Goal: Ask a question

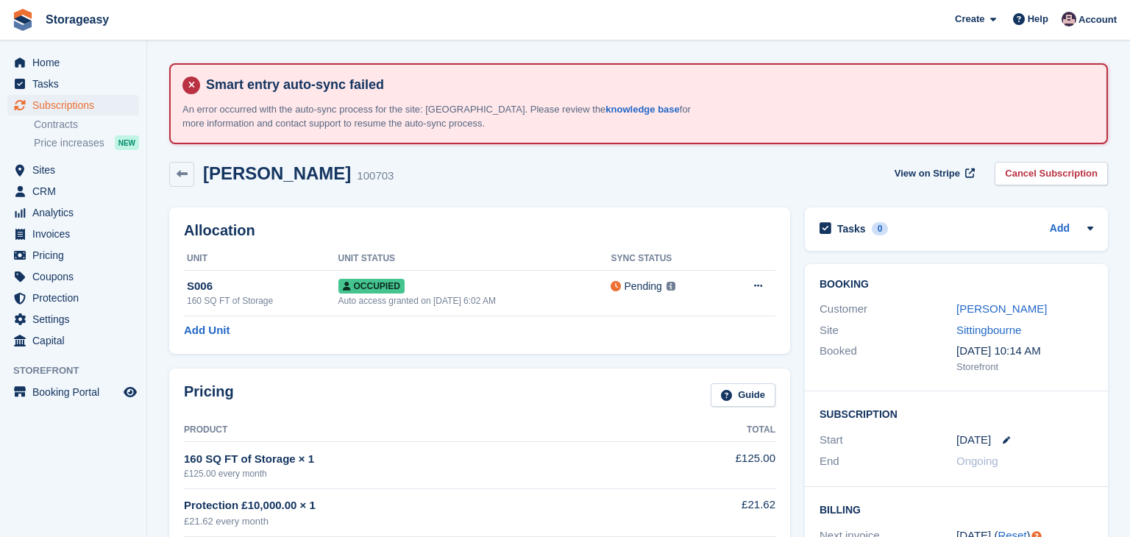
scroll to position [900, 0]
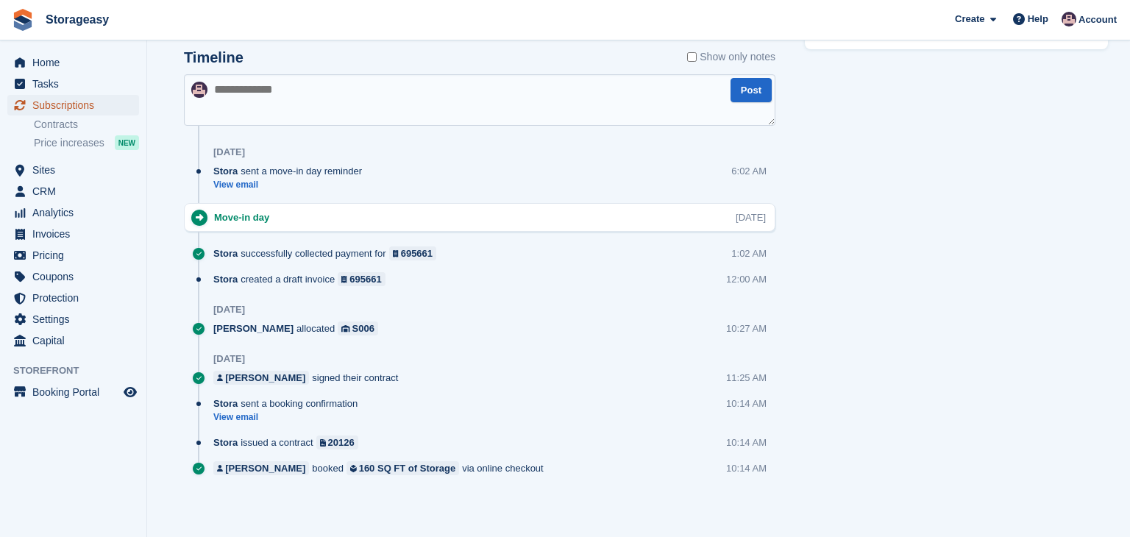
click at [86, 106] on span "Subscriptions" at bounding box center [76, 105] width 88 height 21
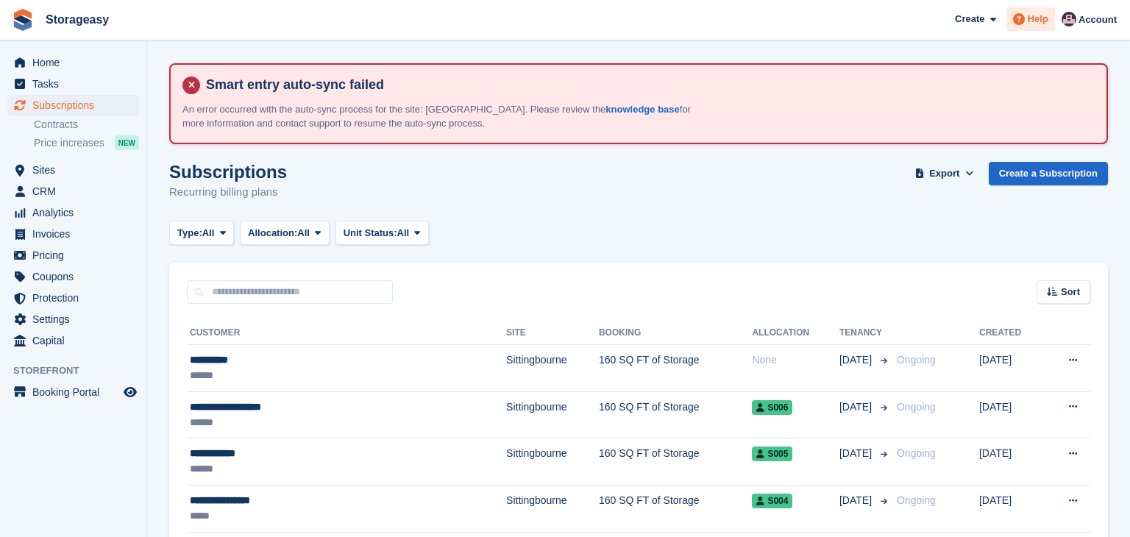
click at [1025, 21] on icon at bounding box center [1019, 19] width 12 height 12
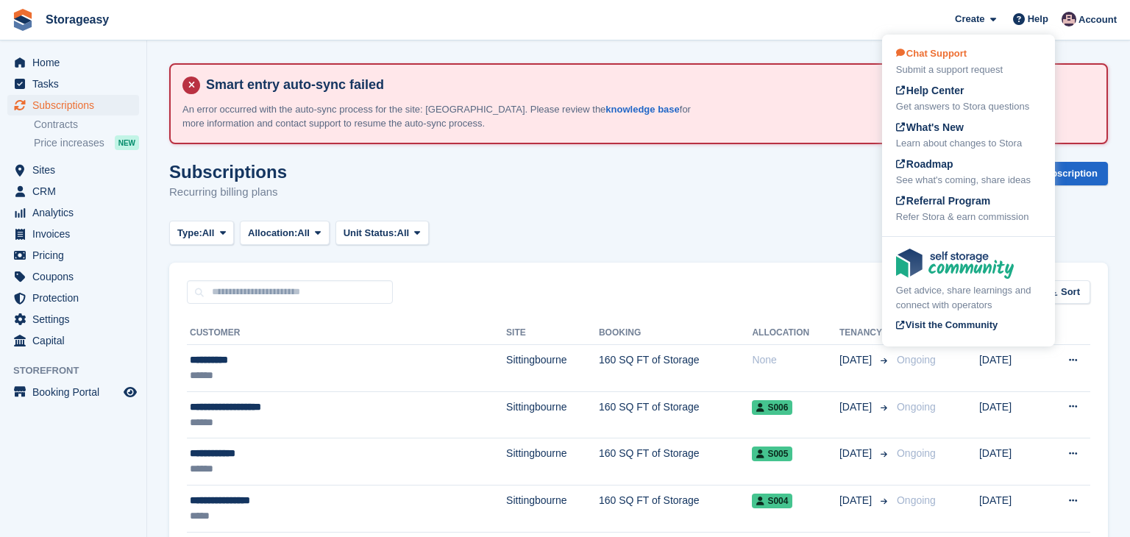
click at [964, 69] on div "Submit a support request" at bounding box center [968, 70] width 145 height 15
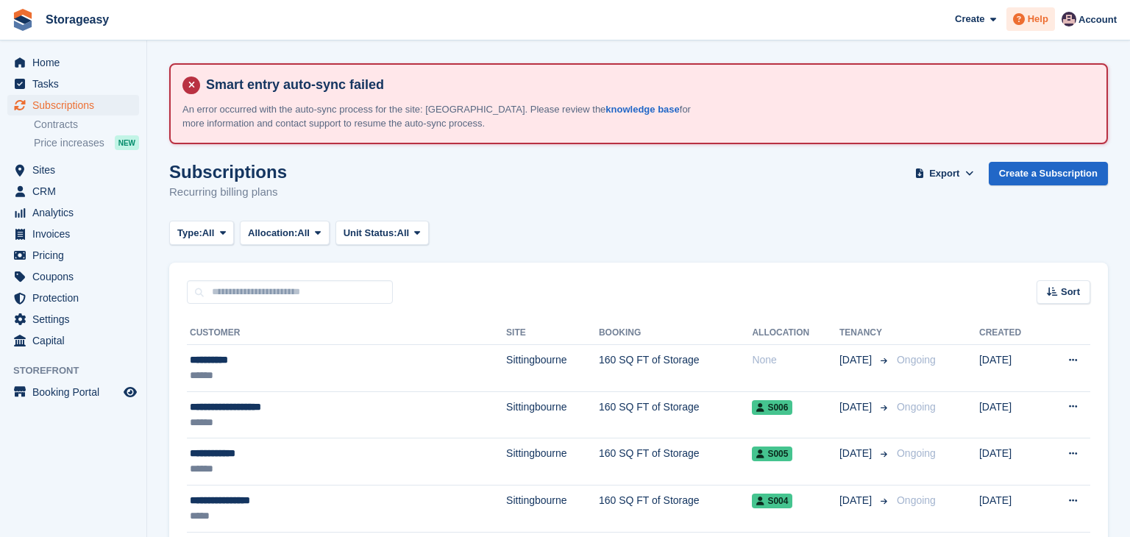
click at [1021, 21] on icon at bounding box center [1019, 19] width 12 height 12
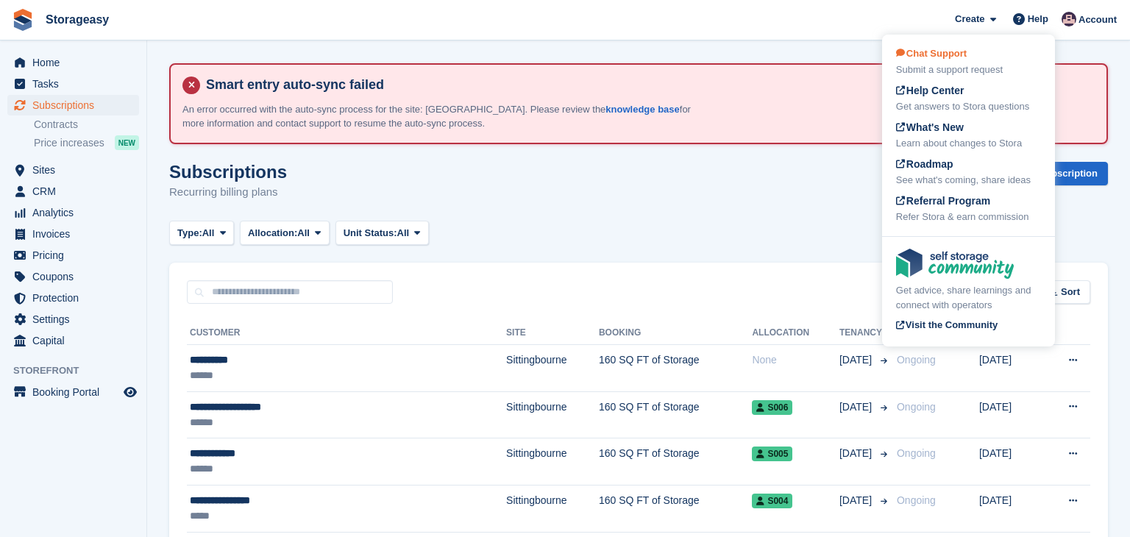
click at [978, 71] on div "Submit a support request" at bounding box center [968, 70] width 145 height 15
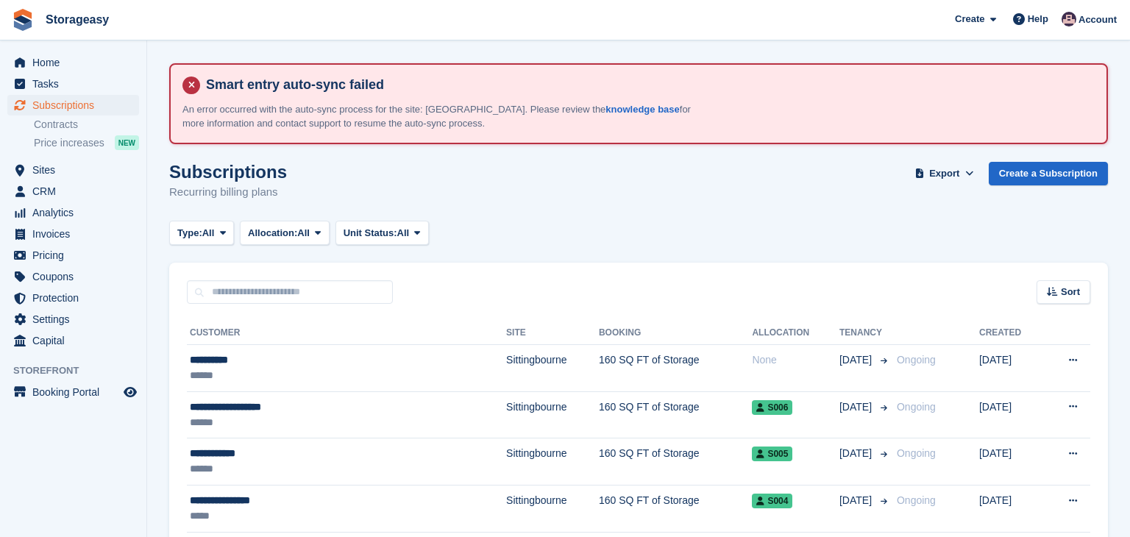
click at [551, 211] on div "Subscriptions Recurring billing plans Export Export Subscriptions Export a CSV …" at bounding box center [638, 190] width 939 height 57
click at [42, 59] on span "Home" at bounding box center [76, 62] width 88 height 21
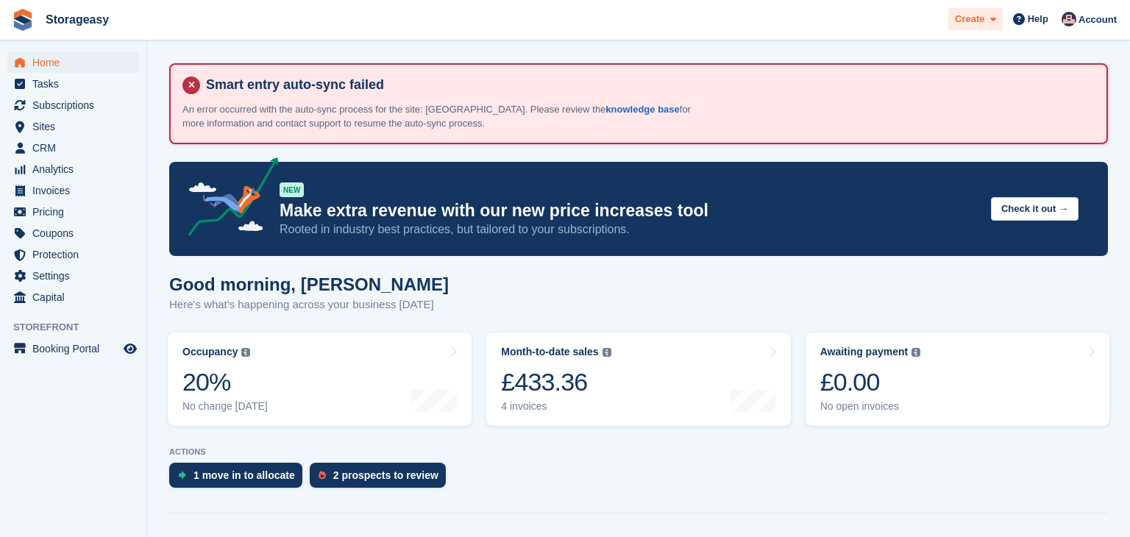
click at [996, 21] on icon at bounding box center [993, 20] width 6 height 10
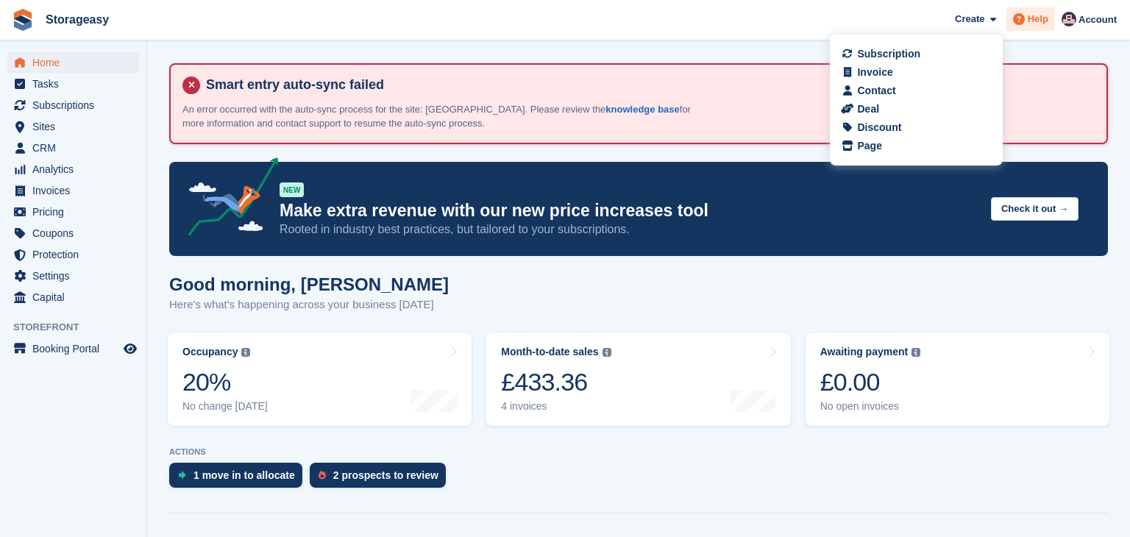
click at [1021, 21] on icon at bounding box center [1019, 19] width 12 height 12
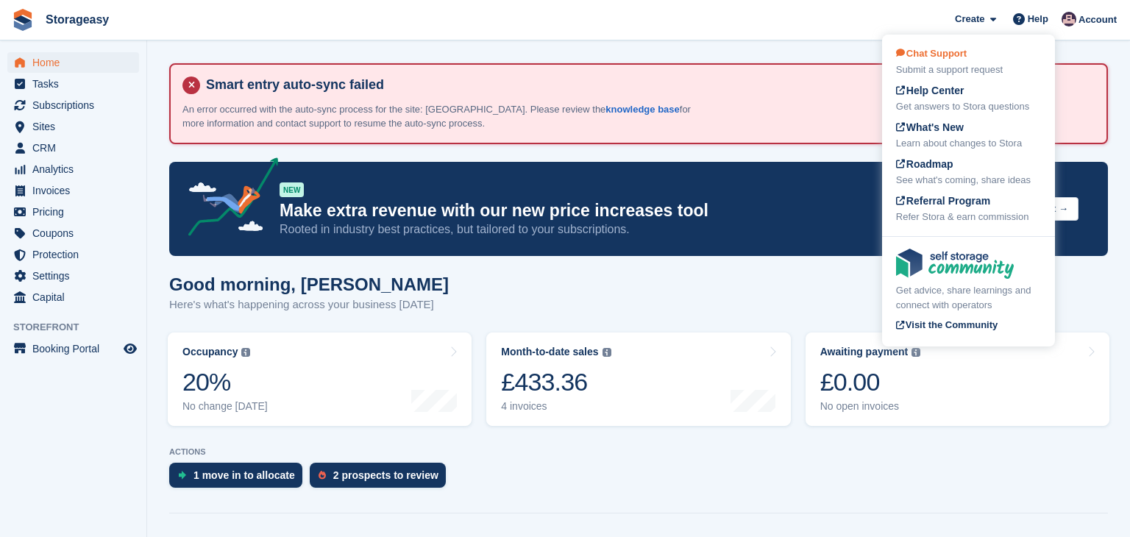
click at [967, 69] on div "Submit a support request" at bounding box center [968, 70] width 145 height 15
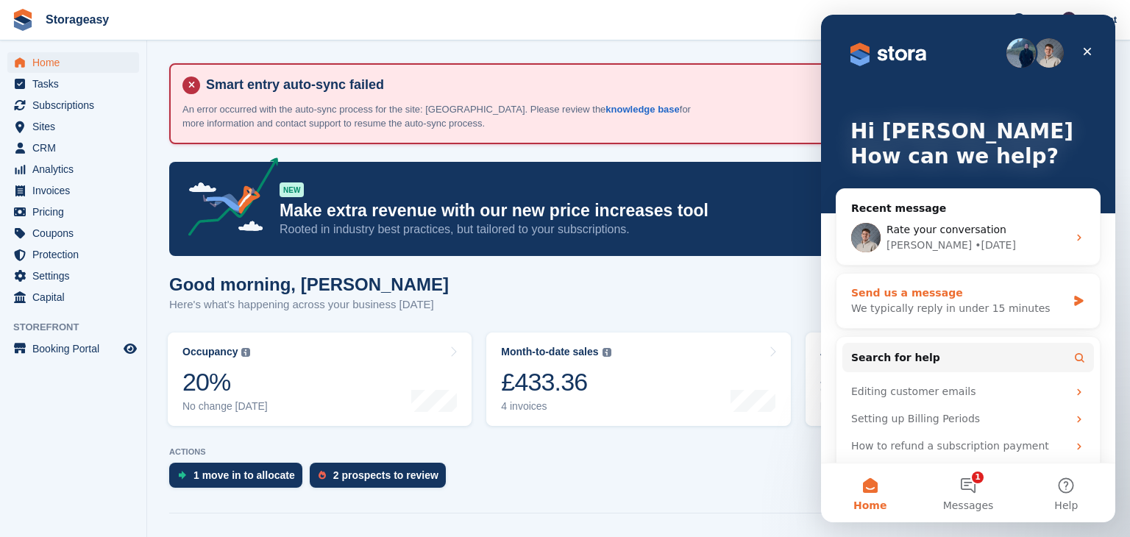
click at [942, 310] on div "We typically reply in under 15 minutes" at bounding box center [959, 308] width 216 height 15
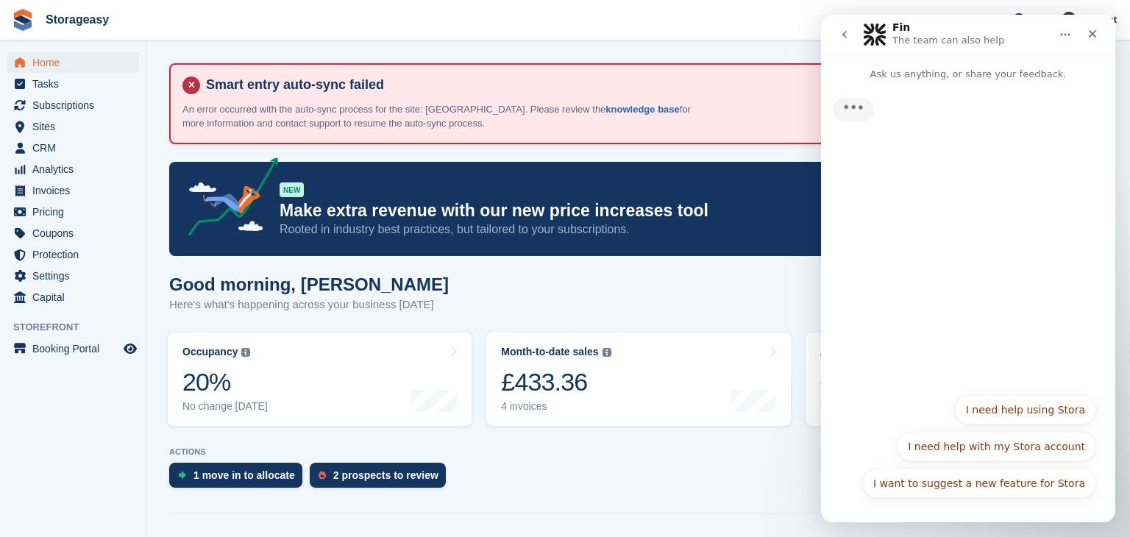
click at [942, 310] on div "Typing" at bounding box center [968, 234] width 294 height 304
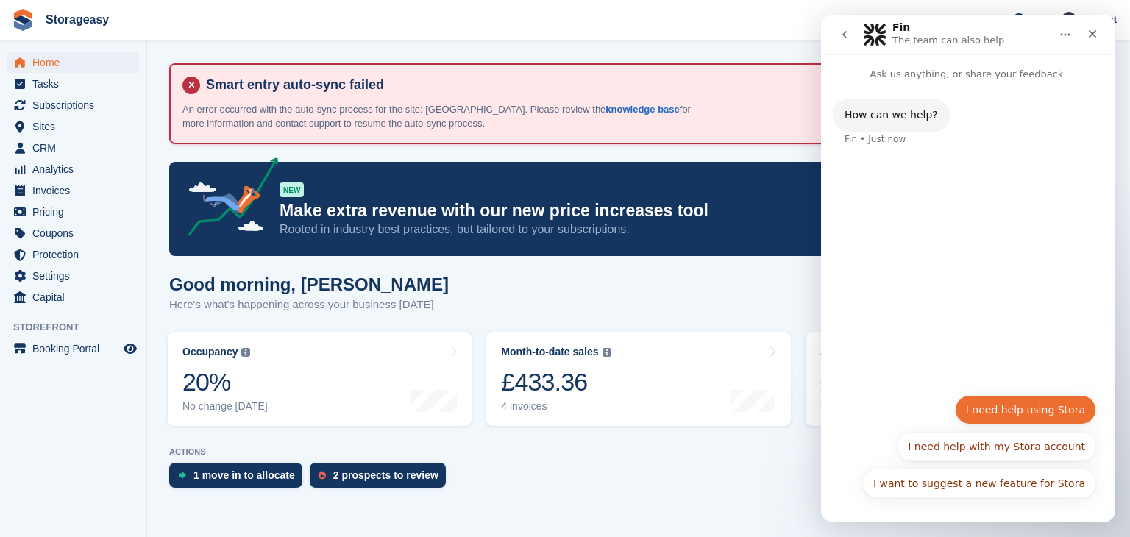
click at [991, 420] on button "I need help using Stora" at bounding box center [1025, 409] width 141 height 29
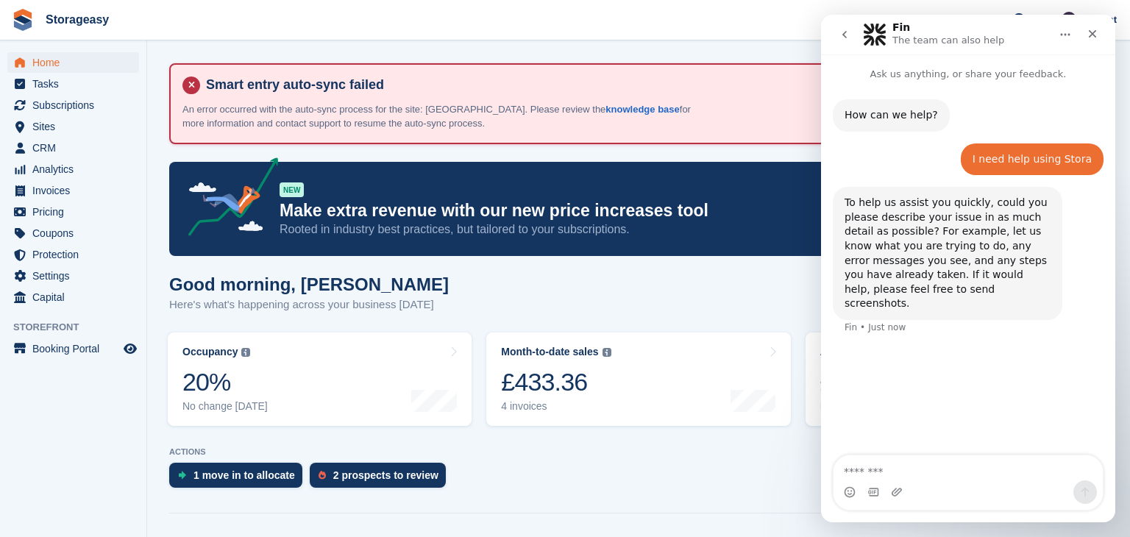
click at [966, 468] on textarea "Message…" at bounding box center [967, 467] width 269 height 25
type textarea "**********"
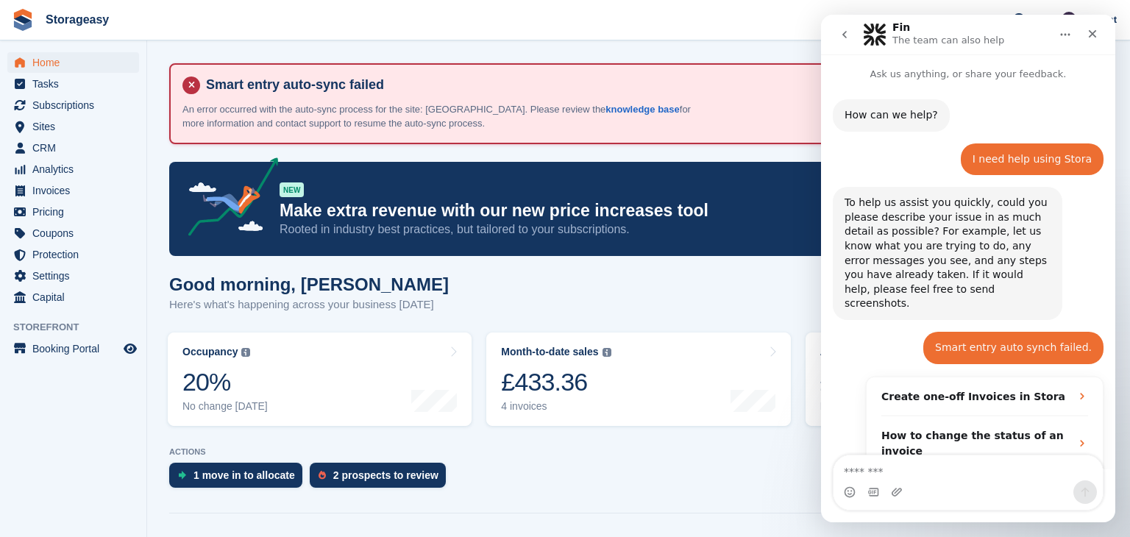
scroll to position [176, 0]
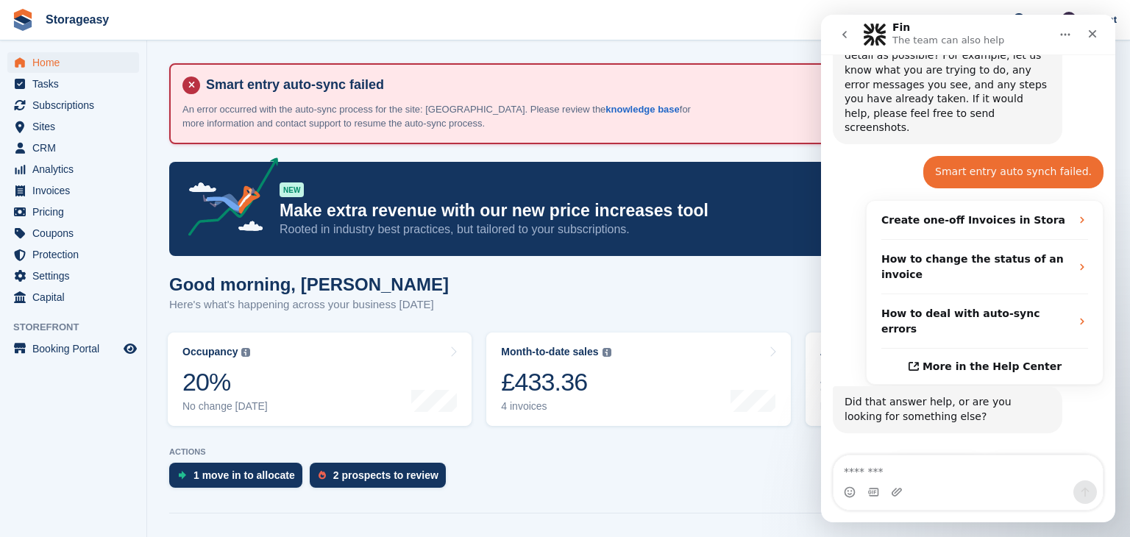
click at [1024, 460] on button "Get more help 👤" at bounding box center [1040, 474] width 112 height 29
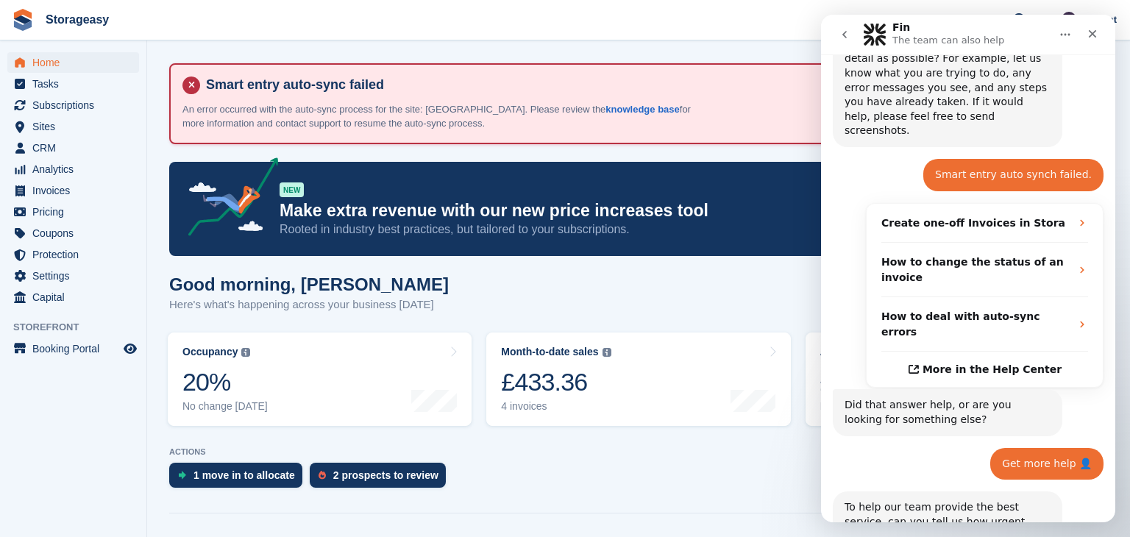
scroll to position [324, 0]
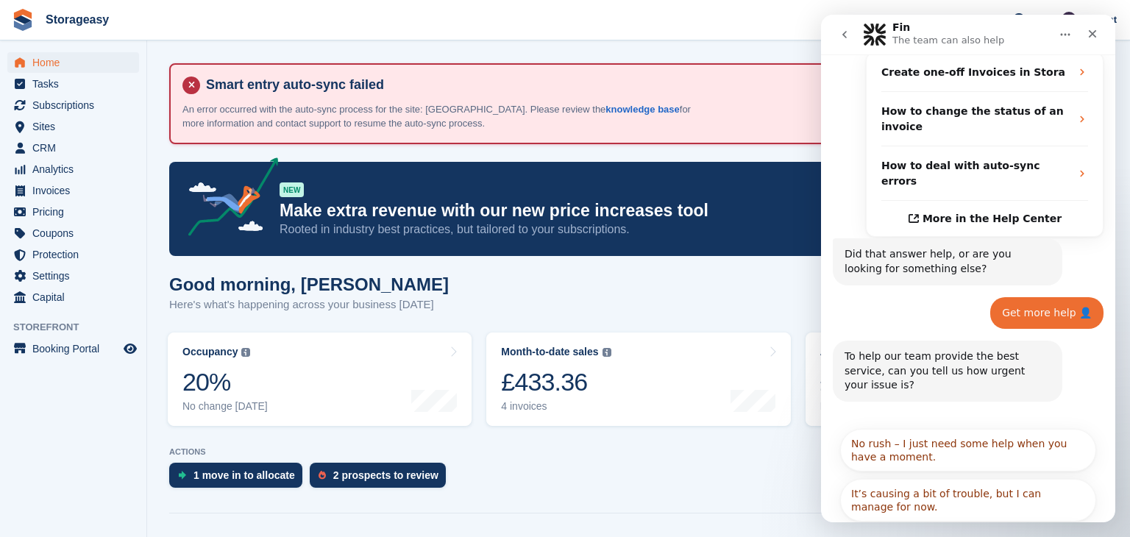
click at [1024, 479] on button "It’s causing a bit of trouble, but I can manage for now." at bounding box center [968, 500] width 256 height 43
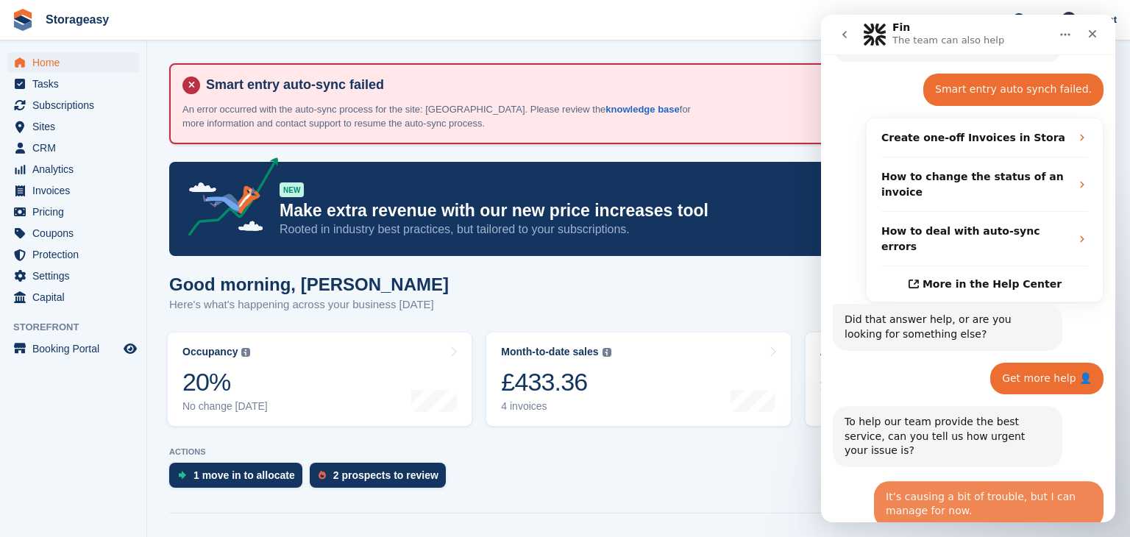
click at [1024, 481] on div "It’s causing a bit of trouble, but I can manage for now. • Just now" at bounding box center [989, 504] width 230 height 46
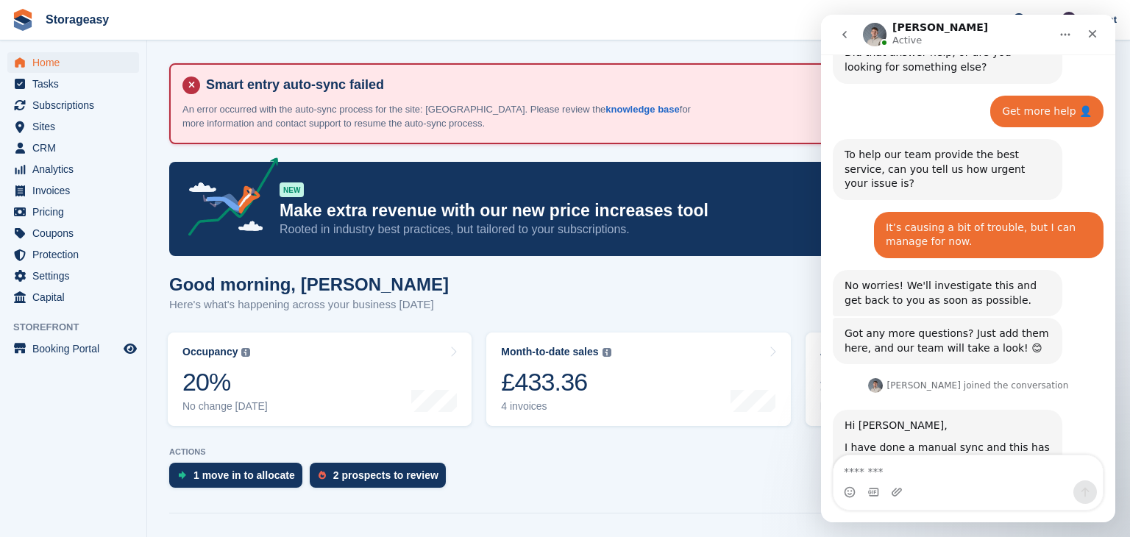
scroll to position [533, 0]
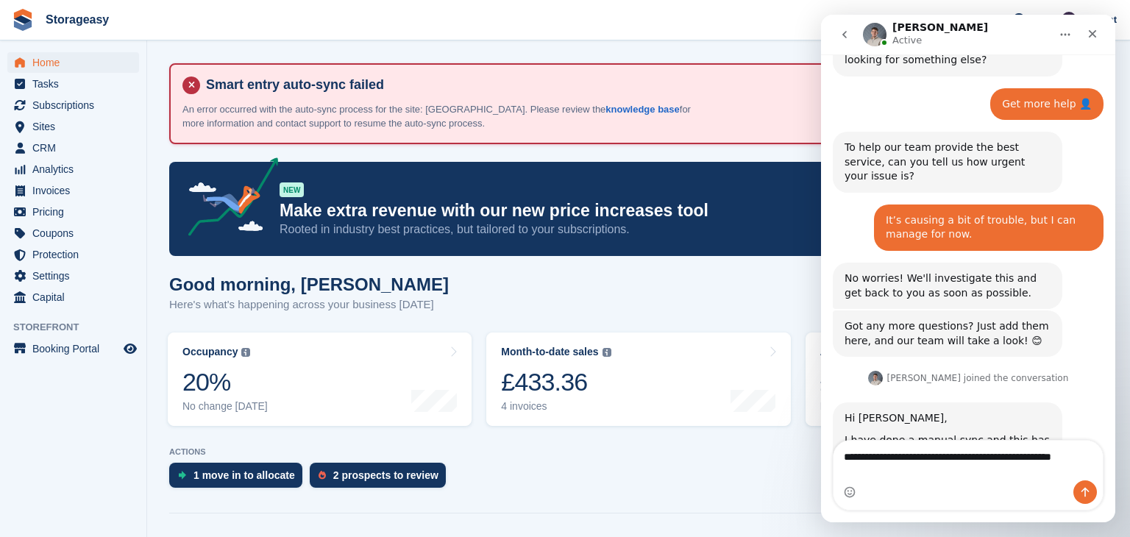
scroll to position [547, 0]
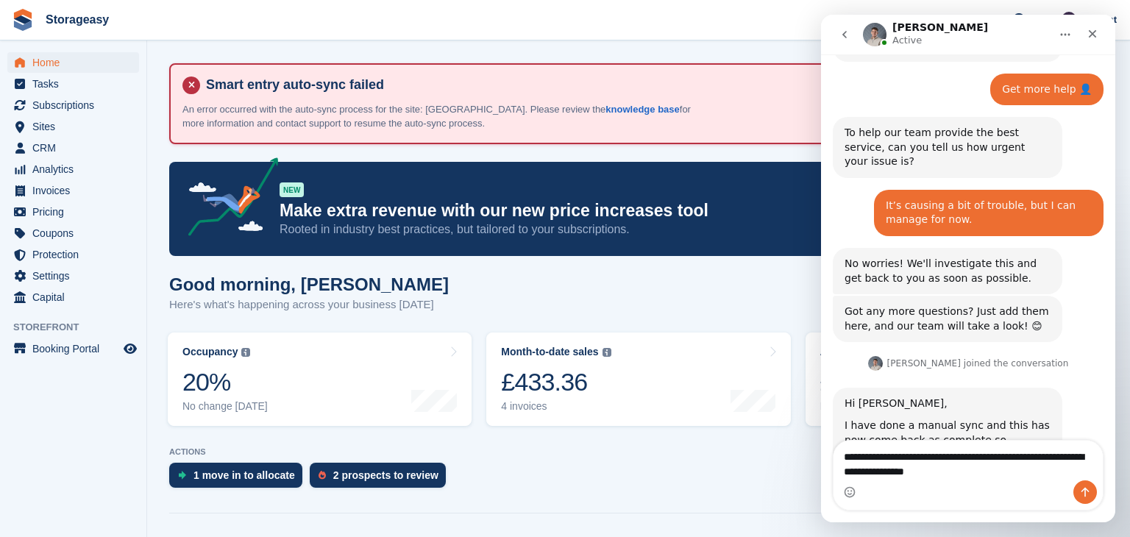
type textarea "**********"
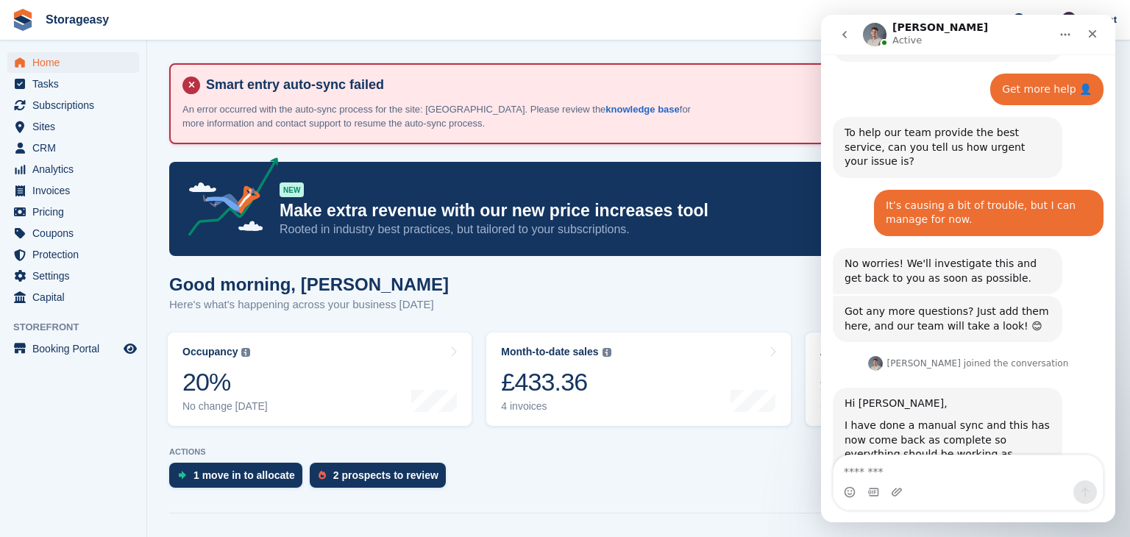
scroll to position [591, 0]
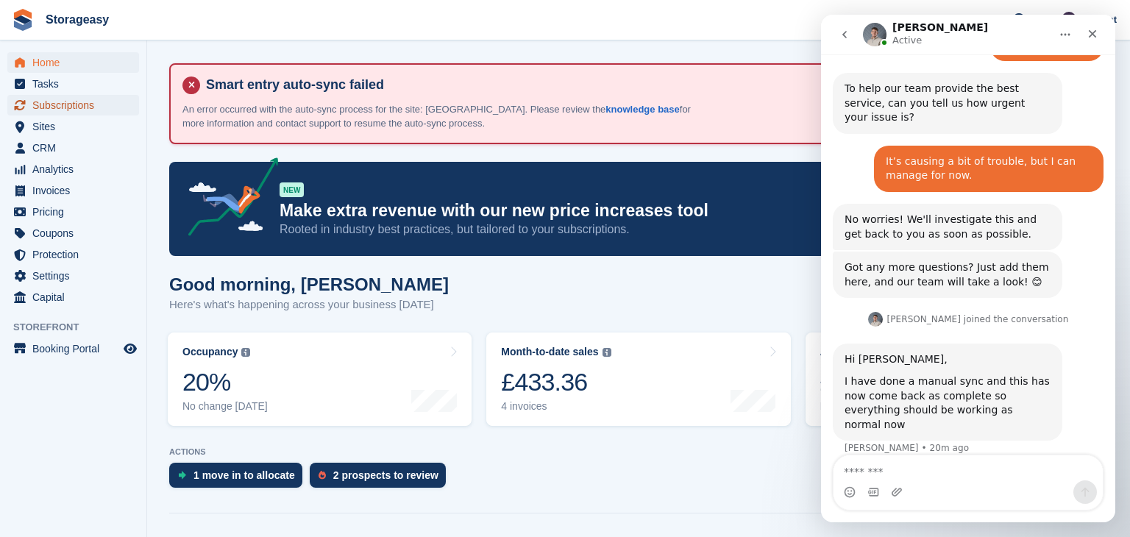
click at [53, 104] on span "Subscriptions" at bounding box center [76, 105] width 88 height 21
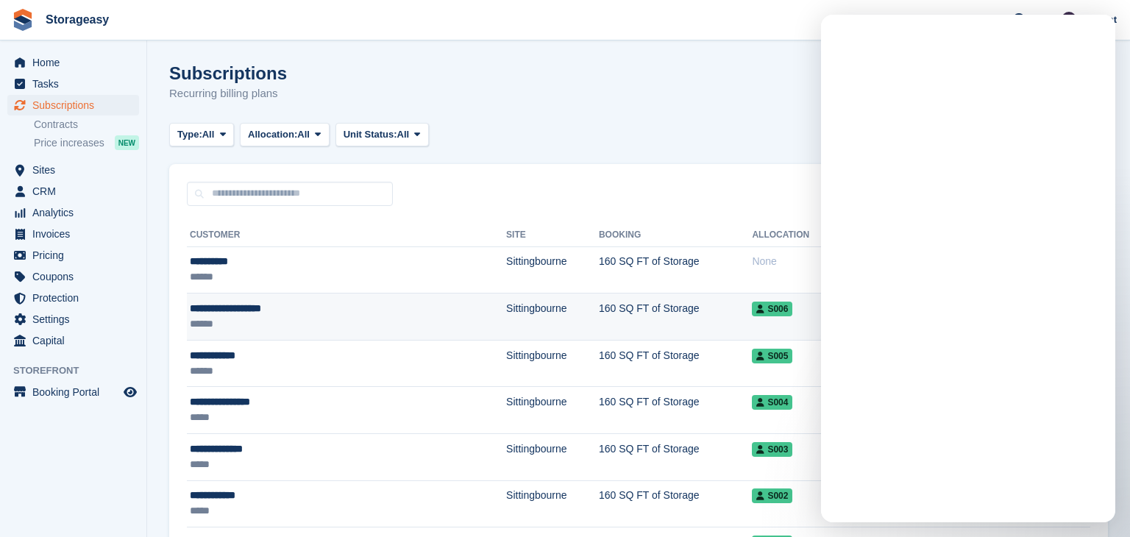
click at [288, 307] on div "**********" at bounding box center [293, 308] width 207 height 15
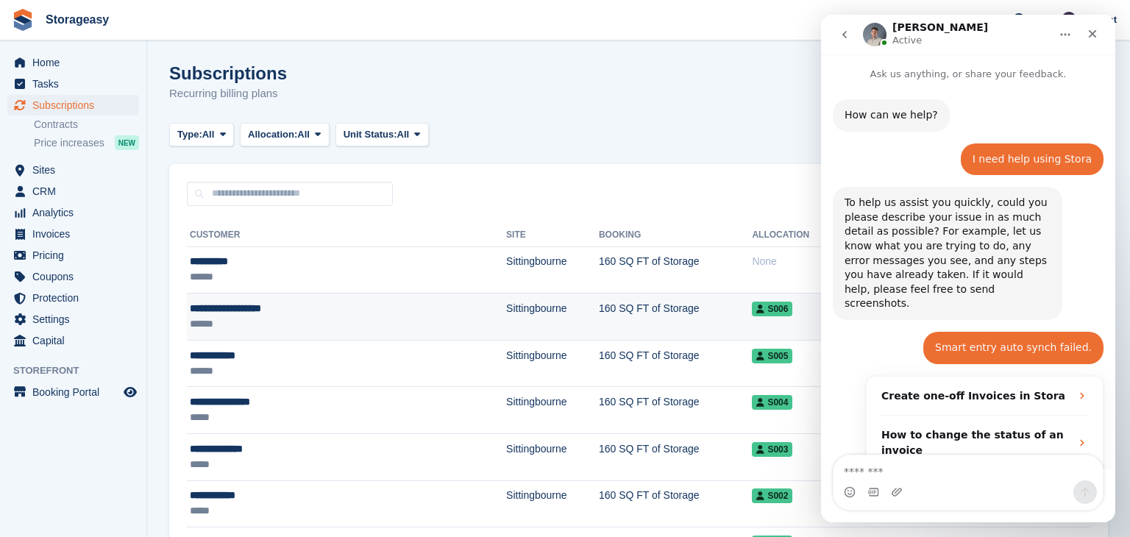
scroll to position [233, 0]
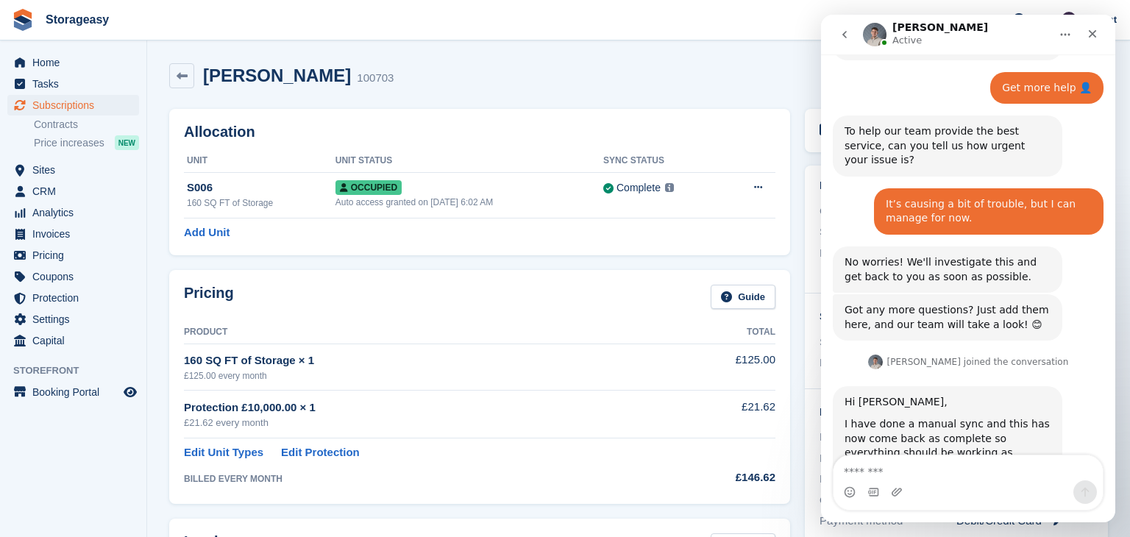
scroll to position [591, 0]
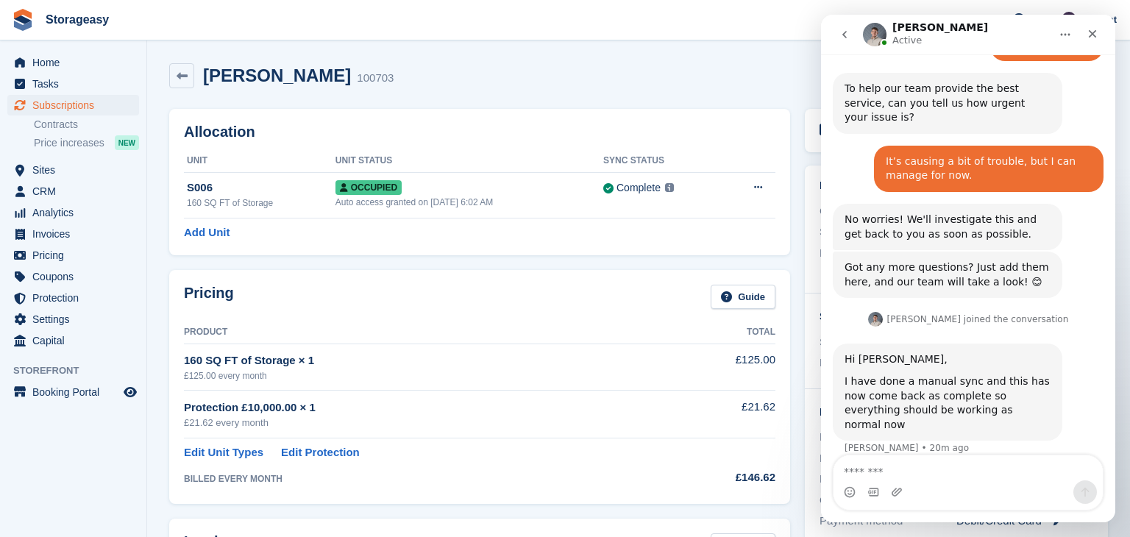
click at [589, 219] on div "Allocation Unit Unit Status Sync Status S006 160 SQ FT of Storage Occupied Auto…" at bounding box center [479, 182] width 621 height 146
click at [750, 60] on div "Roy Anthony Gudgeon 100703 View on Stripe Cancel Subscription" at bounding box center [638, 79] width 953 height 46
